Goal: Task Accomplishment & Management: Use online tool/utility

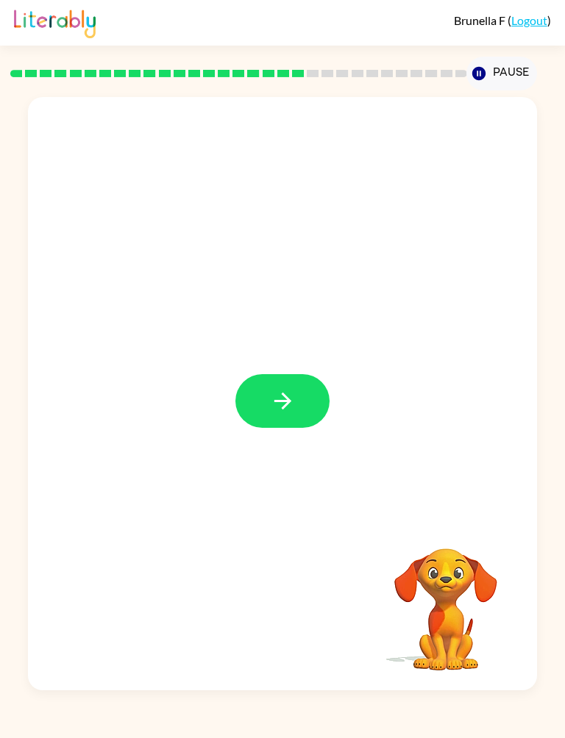
click at [258, 409] on button "button" at bounding box center [282, 401] width 94 height 54
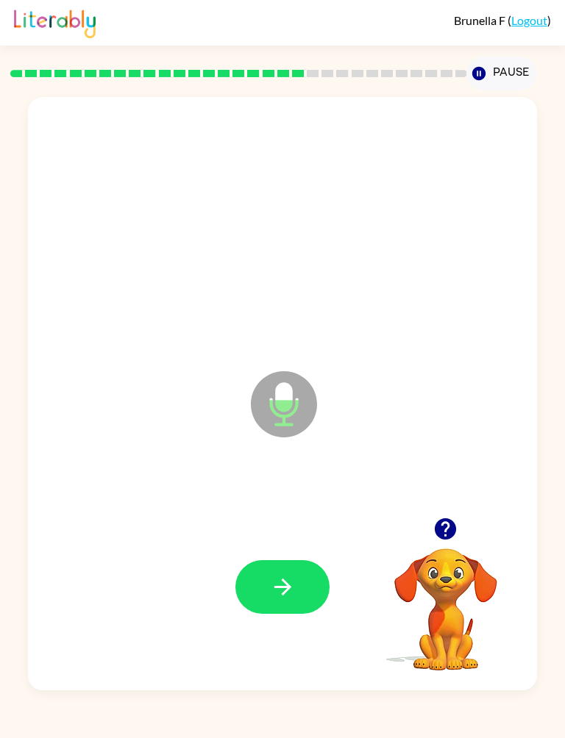
click at [270, 577] on icon "button" at bounding box center [283, 587] width 26 height 26
click at [268, 588] on button "button" at bounding box center [282, 587] width 94 height 54
click at [270, 591] on icon "button" at bounding box center [283, 587] width 26 height 26
click at [266, 585] on button "button" at bounding box center [282, 587] width 94 height 54
click at [296, 583] on button "button" at bounding box center [282, 587] width 94 height 54
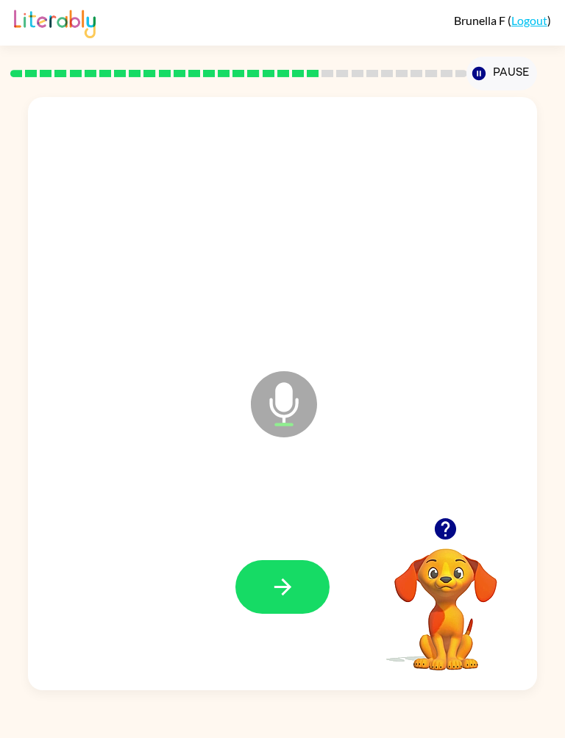
click at [302, 590] on button "button" at bounding box center [282, 587] width 94 height 54
click at [274, 591] on icon "button" at bounding box center [283, 587] width 26 height 26
click at [266, 592] on button "button" at bounding box center [282, 587] width 94 height 54
click at [309, 605] on button "button" at bounding box center [282, 587] width 94 height 54
click at [262, 591] on button "button" at bounding box center [282, 587] width 94 height 54
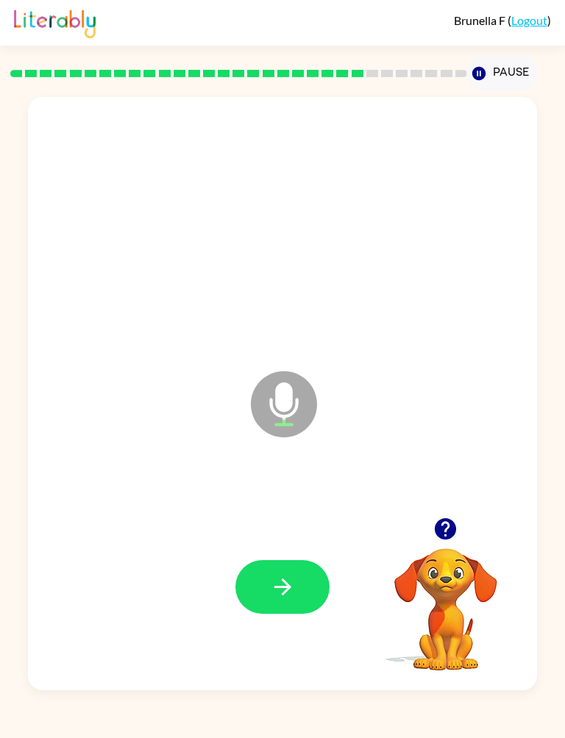
click at [262, 592] on button "button" at bounding box center [282, 587] width 94 height 54
click at [262, 588] on button "button" at bounding box center [282, 587] width 94 height 54
click at [266, 596] on button "button" at bounding box center [282, 587] width 94 height 54
click at [267, 581] on button "button" at bounding box center [282, 587] width 94 height 54
click at [257, 596] on button "button" at bounding box center [282, 587] width 94 height 54
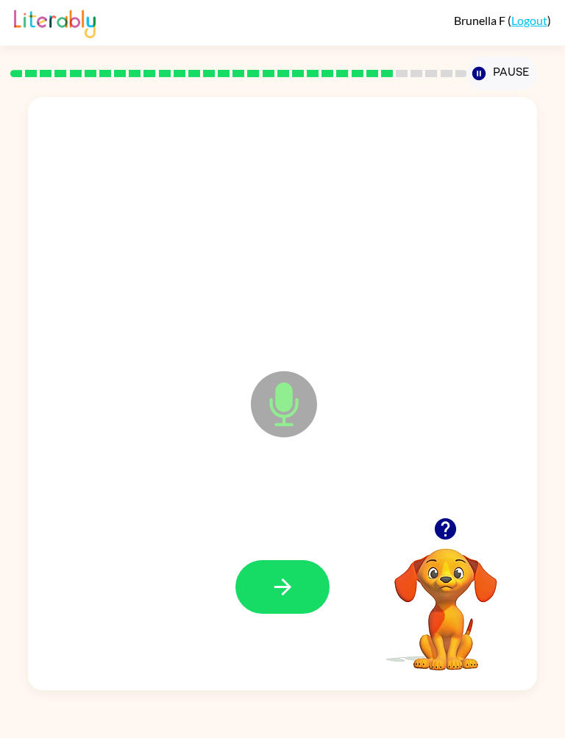
click at [274, 599] on icon "button" at bounding box center [283, 587] width 26 height 26
click at [263, 590] on button "button" at bounding box center [282, 587] width 94 height 54
click at [279, 596] on icon "button" at bounding box center [283, 587] width 26 height 26
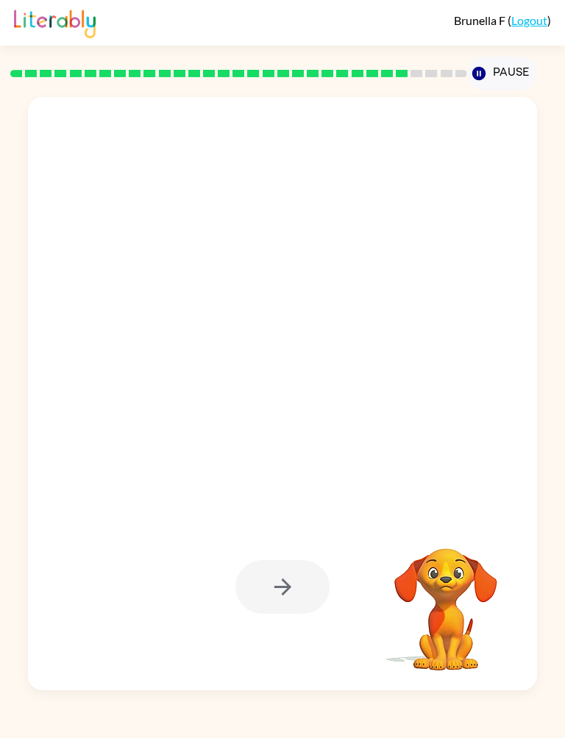
click at [273, 604] on div at bounding box center [282, 587] width 94 height 54
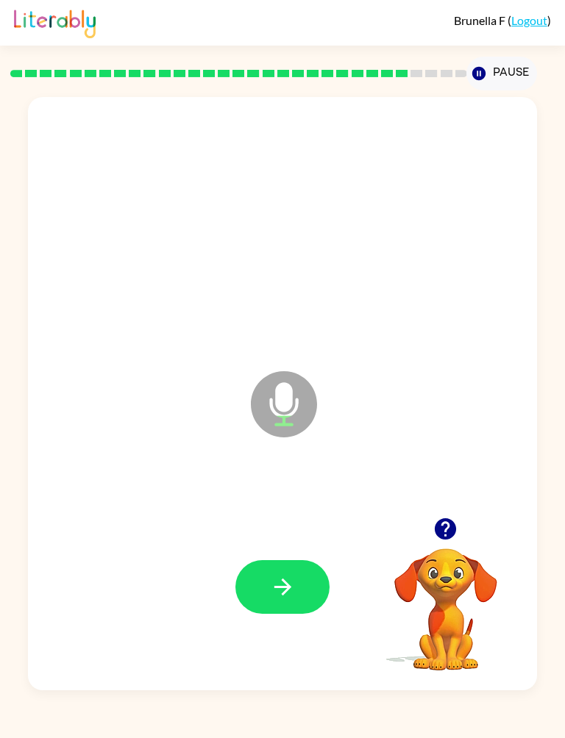
click at [268, 584] on button "button" at bounding box center [282, 587] width 94 height 54
click at [252, 655] on div at bounding box center [282, 587] width 479 height 178
click at [255, 585] on button "button" at bounding box center [282, 587] width 94 height 54
click at [263, 588] on button "button" at bounding box center [282, 587] width 94 height 54
click at [252, 580] on button "button" at bounding box center [282, 587] width 94 height 54
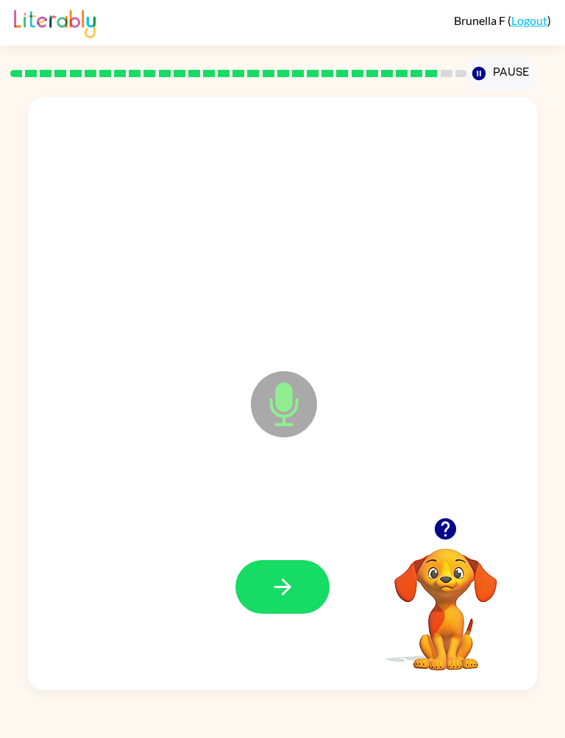
click at [254, 568] on button "button" at bounding box center [282, 587] width 94 height 54
click at [260, 606] on button "button" at bounding box center [282, 587] width 94 height 54
click at [255, 591] on button "button" at bounding box center [282, 587] width 94 height 54
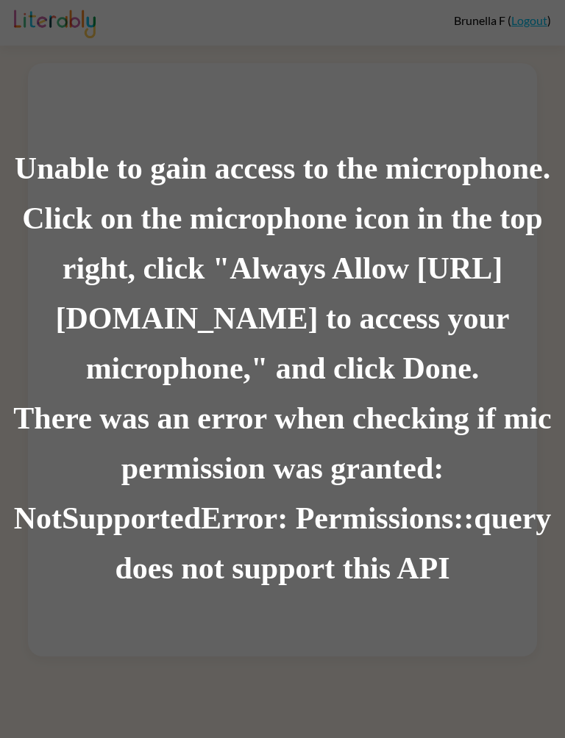
click at [516, 225] on div "Click on the microphone icon in the top right, click "Always Allow [URL][DOMAIN…" at bounding box center [282, 294] width 565 height 200
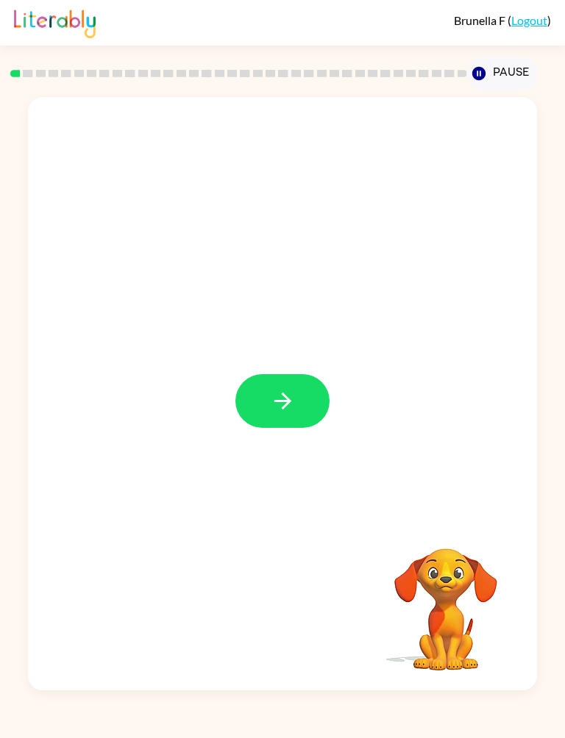
click at [264, 406] on button "button" at bounding box center [282, 401] width 94 height 54
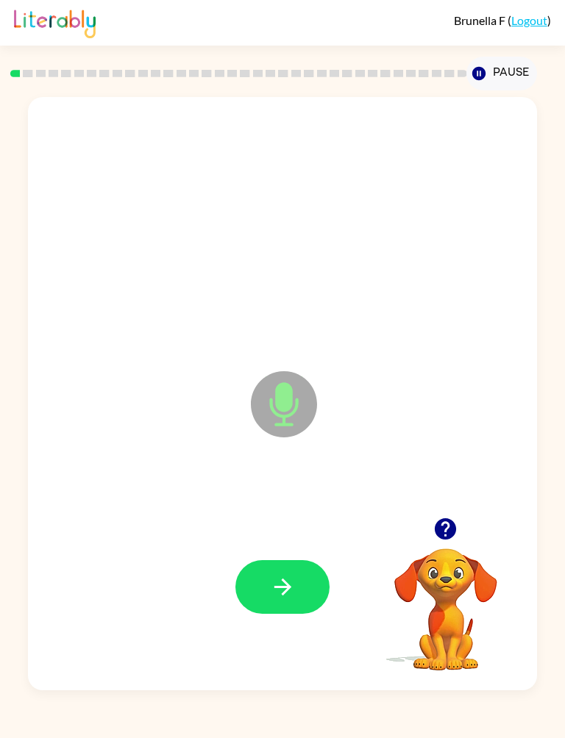
click at [270, 591] on icon "button" at bounding box center [283, 587] width 26 height 26
click at [265, 583] on button "button" at bounding box center [282, 587] width 94 height 54
click at [267, 583] on button "button" at bounding box center [282, 587] width 94 height 54
click at [272, 596] on icon "button" at bounding box center [283, 587] width 26 height 26
click at [270, 594] on icon "button" at bounding box center [283, 587] width 26 height 26
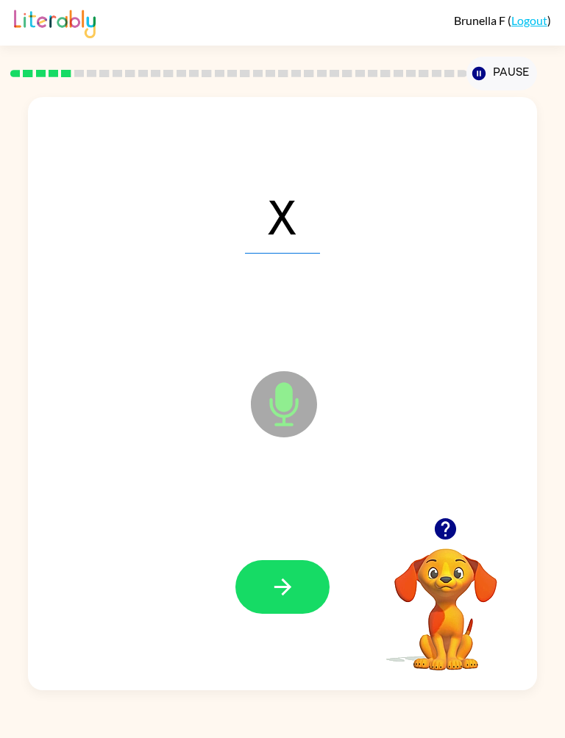
click at [268, 589] on button "button" at bounding box center [282, 587] width 94 height 54
click at [293, 592] on icon "button" at bounding box center [283, 587] width 26 height 26
click at [268, 594] on button "button" at bounding box center [282, 587] width 94 height 54
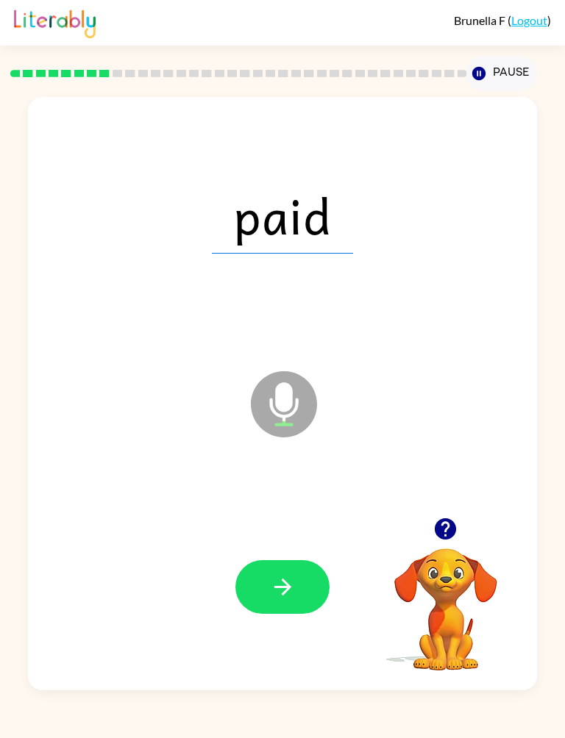
click at [294, 597] on icon "button" at bounding box center [283, 587] width 26 height 26
click at [279, 586] on icon "button" at bounding box center [283, 587] width 26 height 26
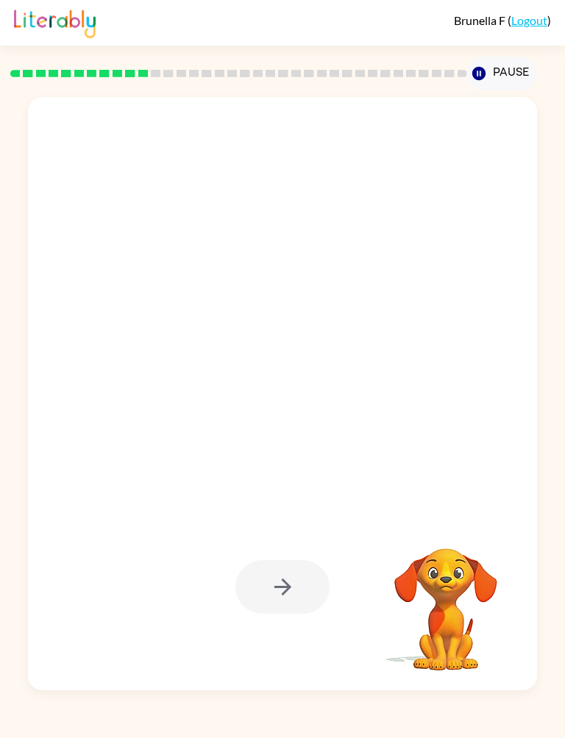
click at [271, 593] on div at bounding box center [282, 587] width 94 height 54
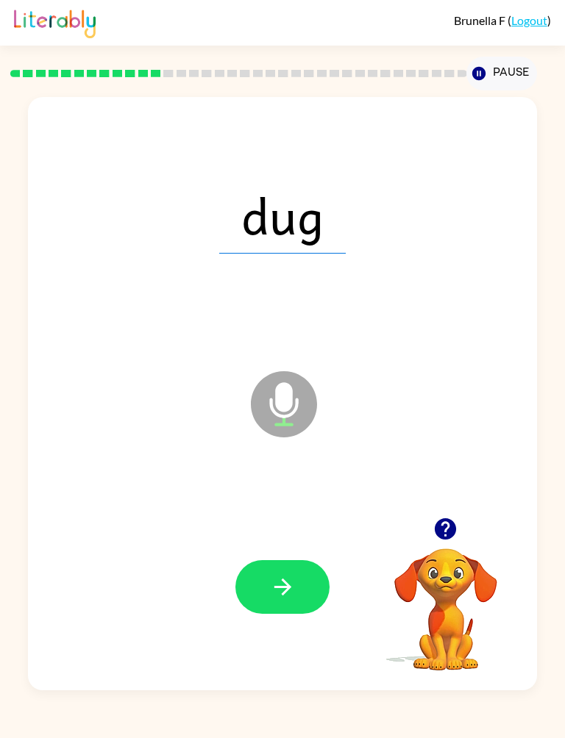
click at [270, 588] on icon "button" at bounding box center [283, 587] width 26 height 26
click at [283, 577] on icon "button" at bounding box center [283, 587] width 26 height 26
click at [275, 588] on icon "button" at bounding box center [282, 586] width 17 height 17
click at [277, 583] on icon "button" at bounding box center [283, 587] width 26 height 26
click at [254, 583] on button "button" at bounding box center [282, 587] width 94 height 54
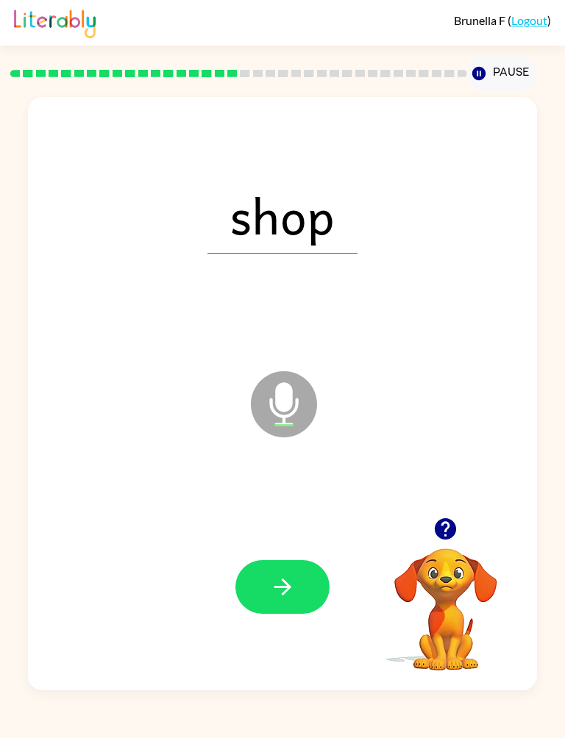
click at [259, 582] on button "button" at bounding box center [282, 587] width 94 height 54
click at [263, 594] on button "button" at bounding box center [282, 587] width 94 height 54
click at [273, 577] on icon "button" at bounding box center [283, 587] width 26 height 26
click at [286, 614] on button "button" at bounding box center [282, 587] width 94 height 54
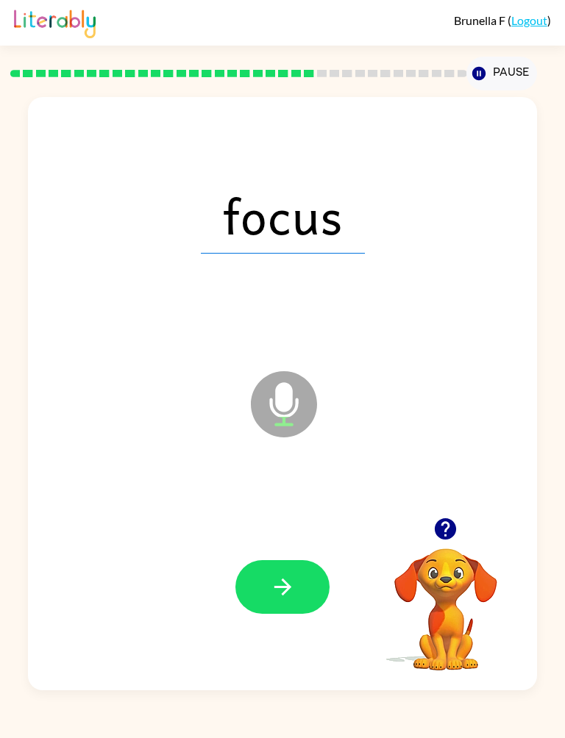
click at [278, 588] on icon "button" at bounding box center [282, 586] width 17 height 17
click at [277, 577] on icon "button" at bounding box center [283, 587] width 26 height 26
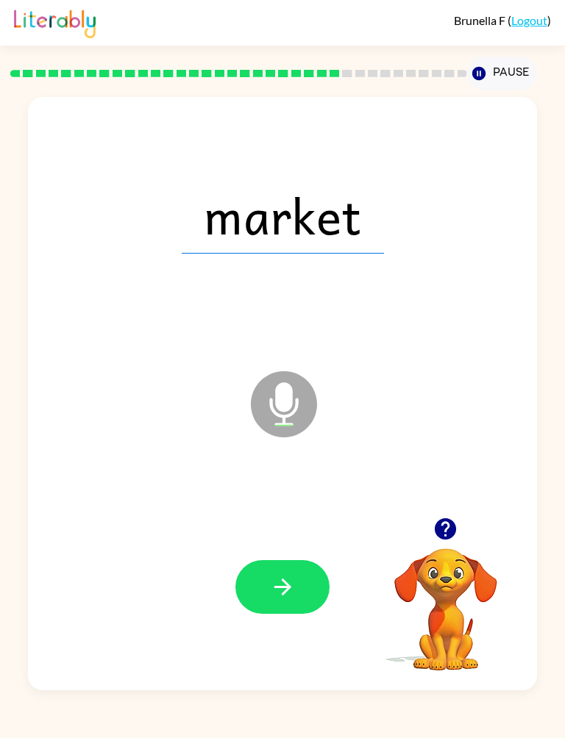
click at [267, 613] on button "button" at bounding box center [282, 587] width 94 height 54
click at [260, 613] on button "button" at bounding box center [282, 587] width 94 height 54
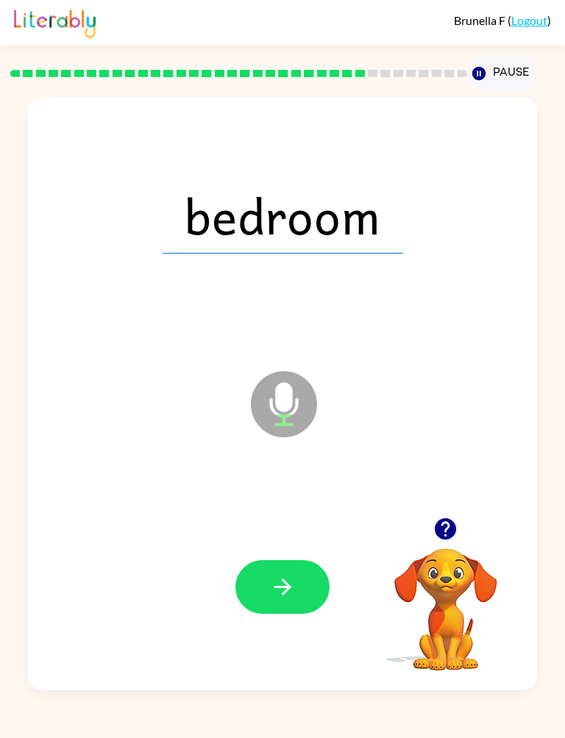
click at [265, 594] on button "button" at bounding box center [282, 587] width 94 height 54
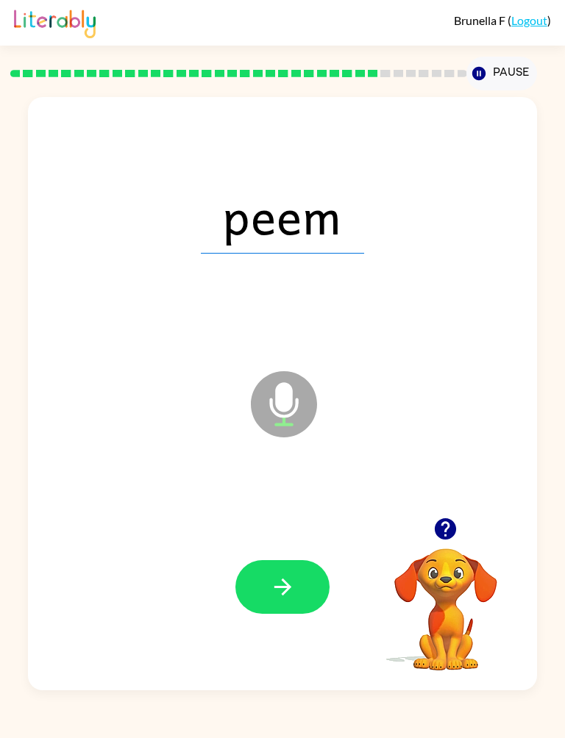
click at [280, 614] on button "button" at bounding box center [282, 587] width 94 height 54
click at [264, 589] on button "button" at bounding box center [282, 587] width 94 height 54
click at [292, 597] on icon "button" at bounding box center [283, 587] width 26 height 26
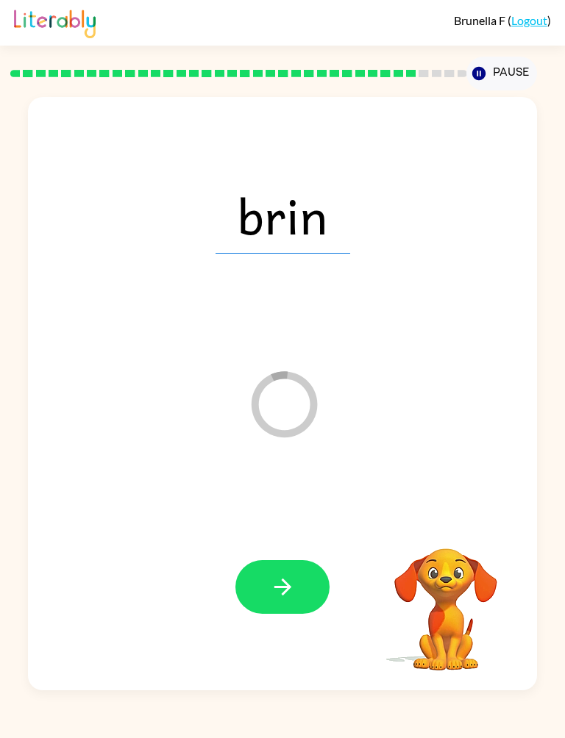
click at [264, 592] on button "button" at bounding box center [282, 587] width 94 height 54
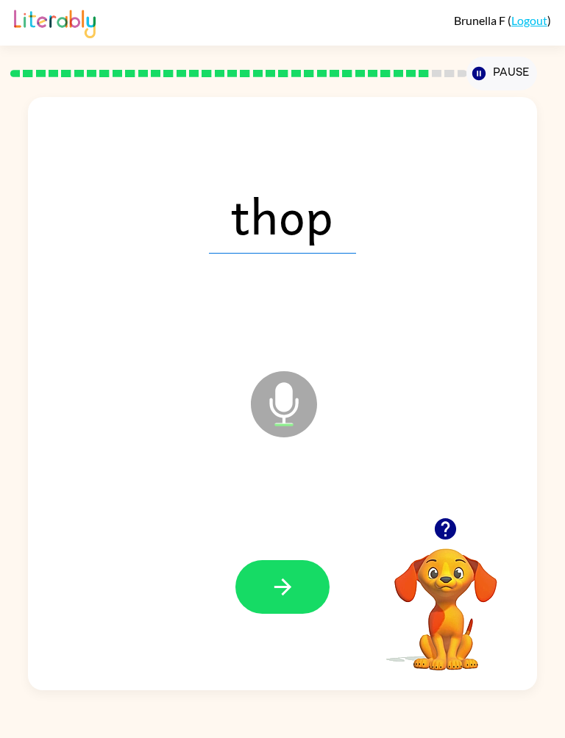
click at [267, 587] on button "button" at bounding box center [282, 587] width 94 height 54
click at [253, 602] on button "button" at bounding box center [282, 587] width 94 height 54
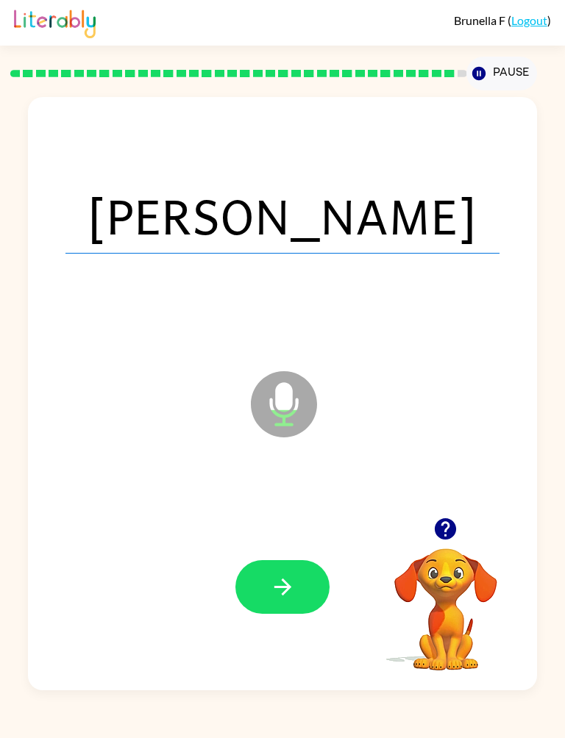
click at [262, 578] on button "button" at bounding box center [282, 587] width 94 height 54
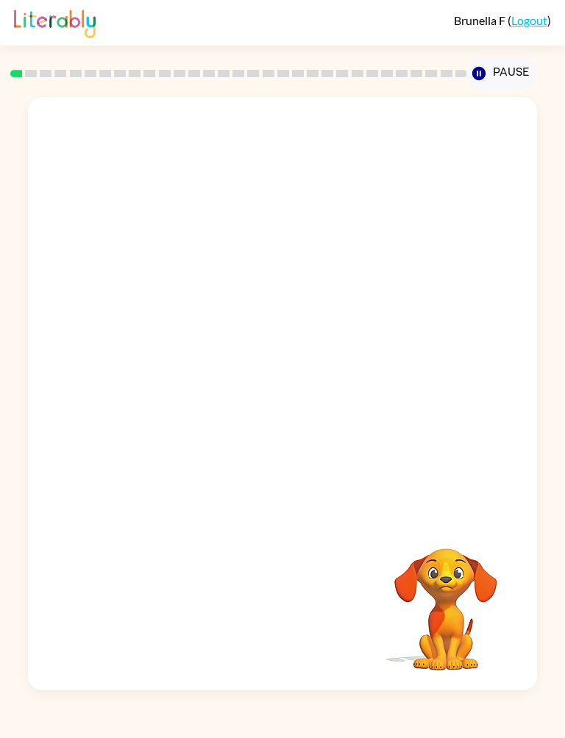
click at [525, 22] on link "Logout" at bounding box center [529, 20] width 36 height 14
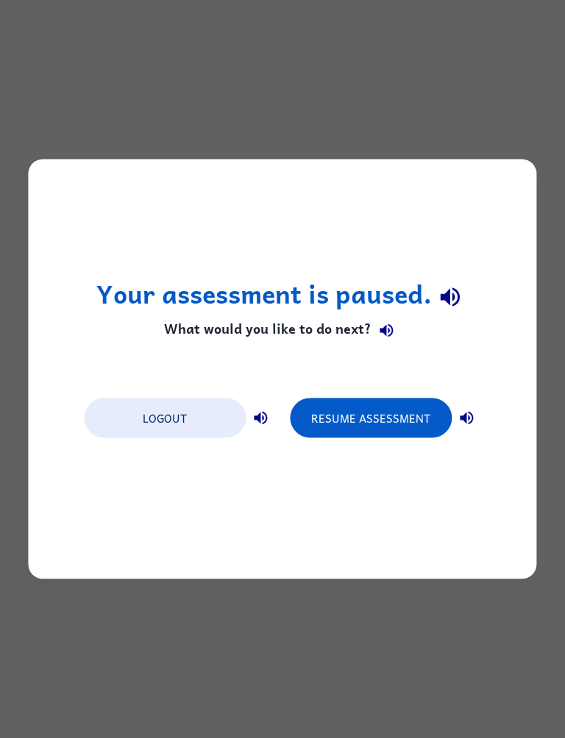
click at [188, 420] on button "Logout" at bounding box center [165, 419] width 162 height 40
